Goal: Find specific page/section: Find specific page/section

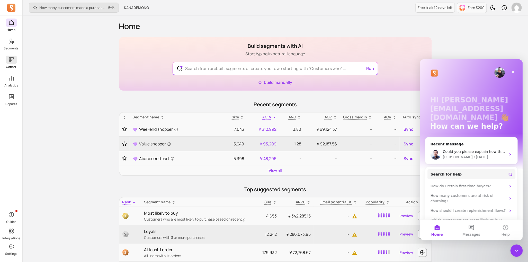
click at [10, 63] on span at bounding box center [11, 60] width 11 height 8
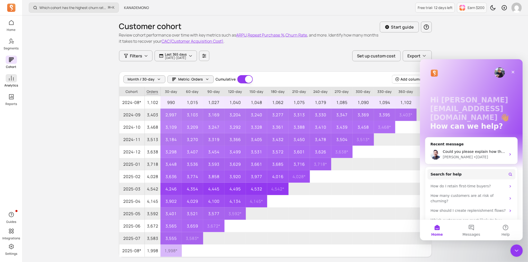
click at [11, 75] on icon at bounding box center [11, 78] width 6 height 6
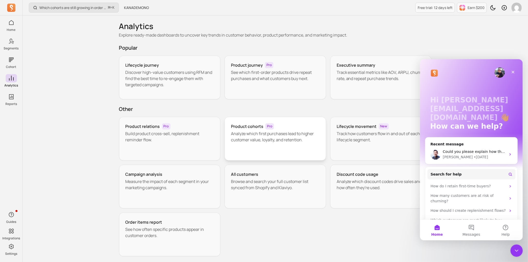
click at [248, 124] on h3 "Product cohorts" at bounding box center [247, 126] width 32 height 6
